Goal: Check status

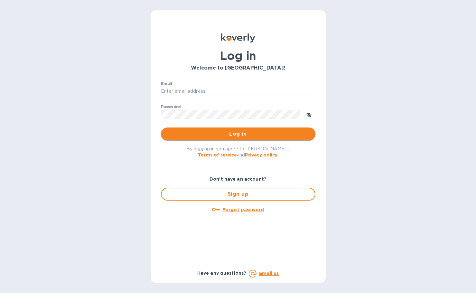
type input "[PERSON_NAME][EMAIL_ADDRESS][DOMAIN_NAME]"
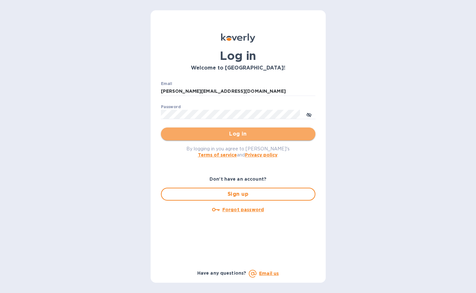
click at [200, 131] on span "Log in" at bounding box center [238, 134] width 144 height 8
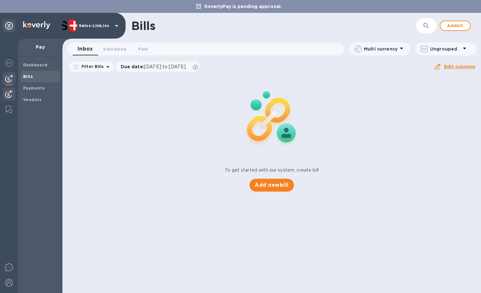
click at [12, 93] on img at bounding box center [9, 94] width 8 height 8
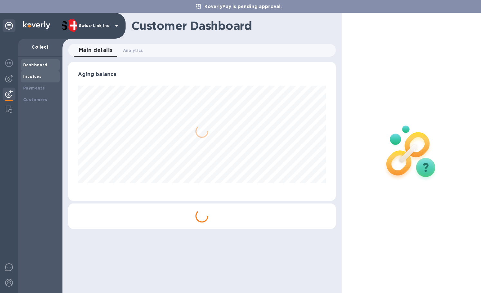
scroll to position [321496, 321370]
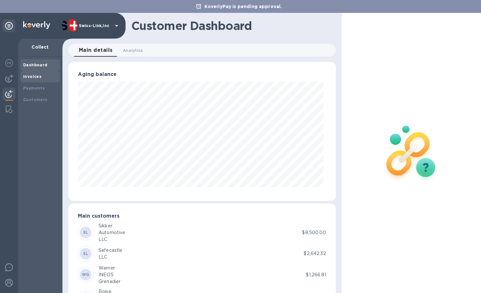
click at [36, 72] on div "Invoices" at bounding box center [40, 77] width 39 height 12
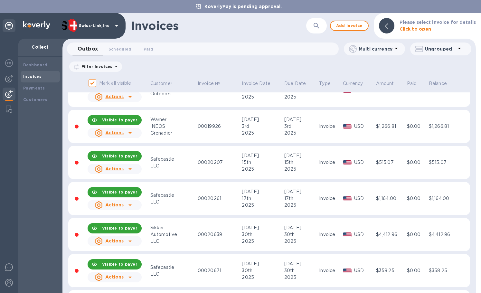
scroll to position [193, 0]
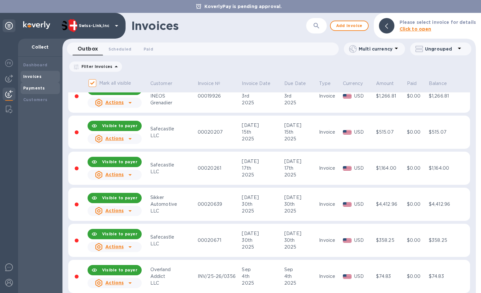
click at [33, 86] on b "Payments" at bounding box center [34, 88] width 22 height 5
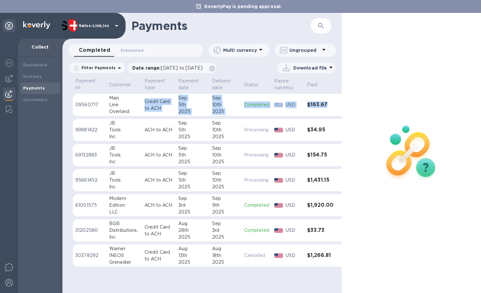
drag, startPoint x: 135, startPoint y: 108, endPoint x: 154, endPoint y: 117, distance: 21.0
click at [154, 117] on table "Payment № Customer Payment type Payment date Delivery date Status Payee currenc…" at bounding box center [209, 175] width 273 height 196
click at [131, 207] on div "Edition" at bounding box center [124, 205] width 30 height 7
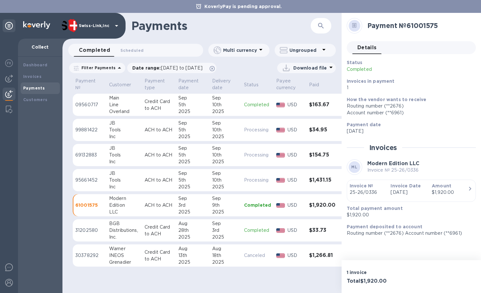
click at [386, 198] on div "button" at bounding box center [410, 197] width 123 height 3
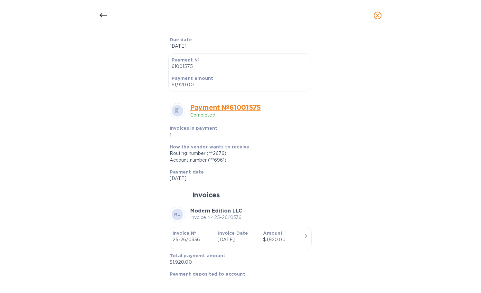
scroll to position [174, 0]
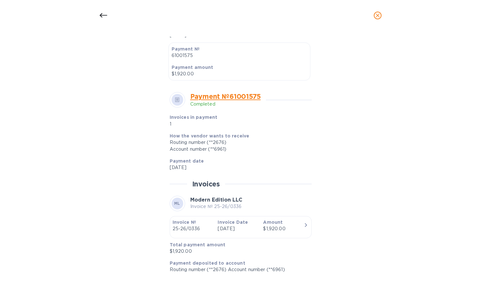
click at [263, 224] on b "Amount" at bounding box center [273, 221] width 20 height 5
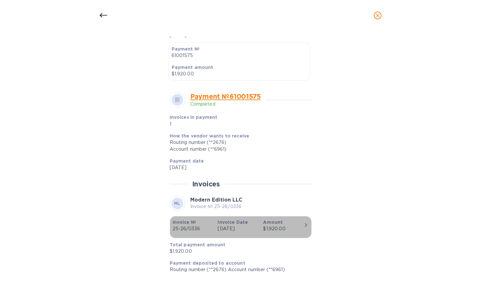
click at [303, 224] on icon "button" at bounding box center [306, 225] width 8 height 8
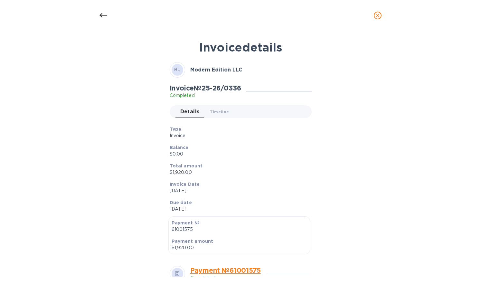
scroll to position [0, 0]
click at [217, 117] on button "Timeline 0" at bounding box center [220, 111] width 30 height 13
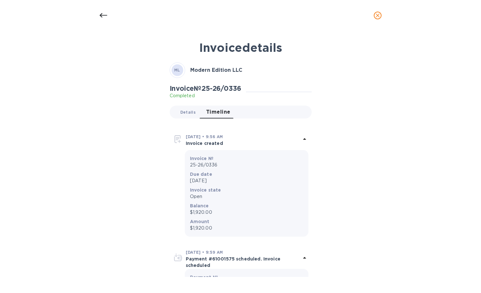
click at [187, 113] on span "Details 0" at bounding box center [187, 112] width 15 height 7
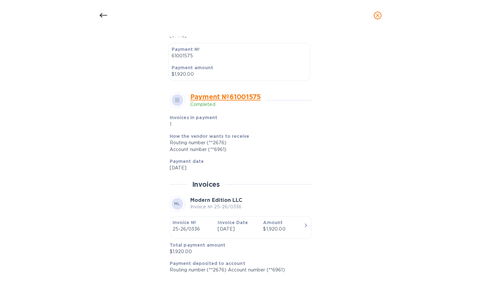
scroll to position [174, 0]
click at [373, 14] on button "close" at bounding box center [377, 15] width 15 height 15
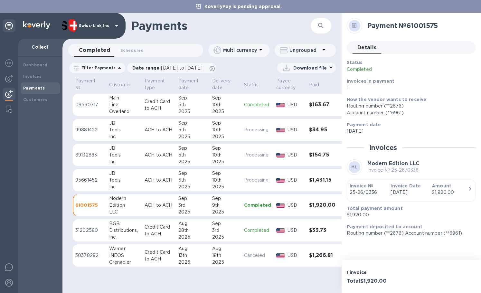
click at [232, 23] on h1 "Payments" at bounding box center [220, 26] width 179 height 14
